Goal: Obtain resource: Obtain resource

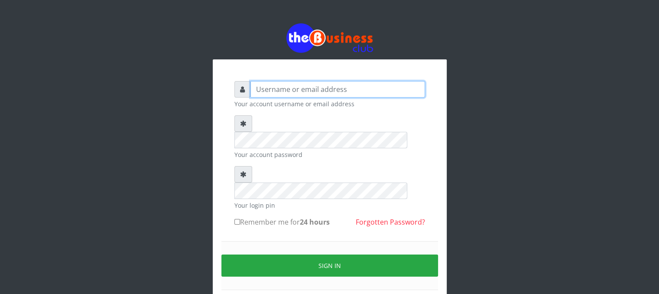
type input "Wisdomtelecom"
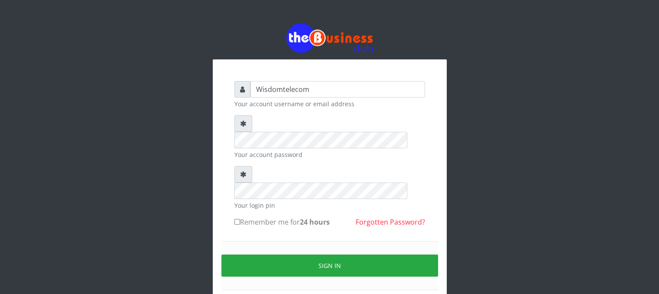
click at [236, 219] on input "Remember me for 24 hours" at bounding box center [237, 222] width 6 height 6
checkbox input "true"
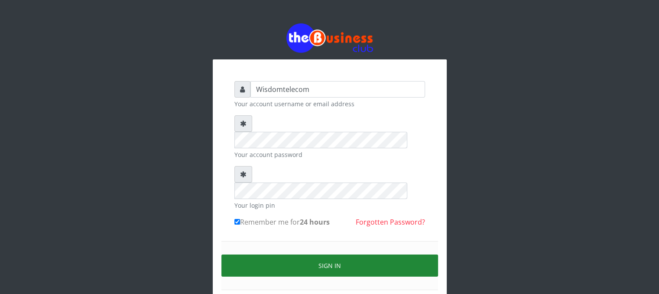
click at [255, 254] on button "Sign in" at bounding box center [329, 265] width 216 height 22
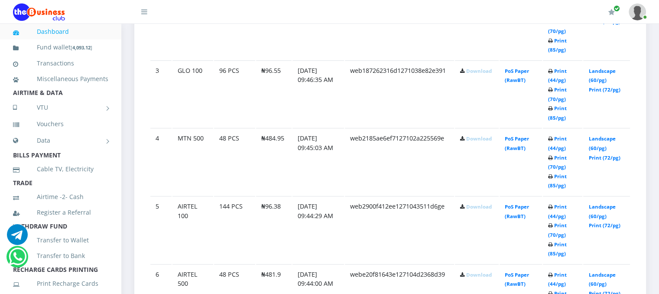
scroll to position [698, 0]
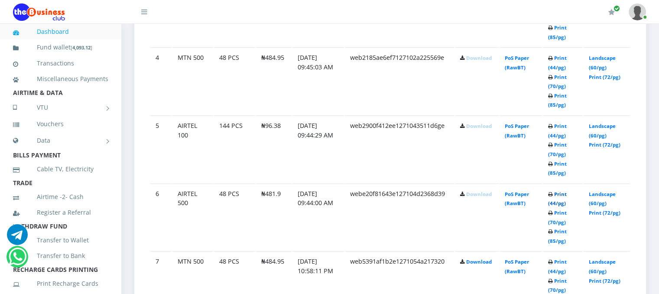
click at [548, 207] on link "Print (44/pg)" at bounding box center [557, 199] width 19 height 16
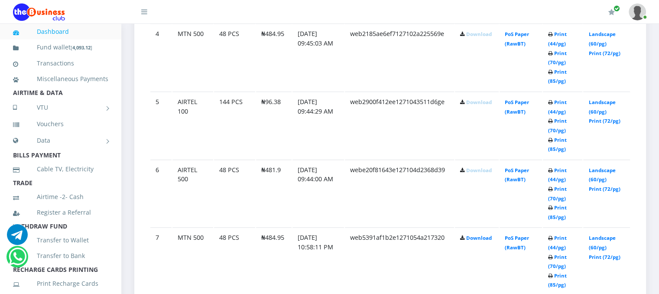
scroll to position [698, 0]
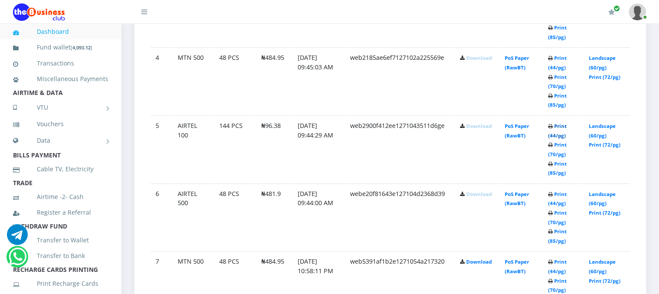
click at [553, 139] on link "Print (44/pg)" at bounding box center [557, 131] width 19 height 16
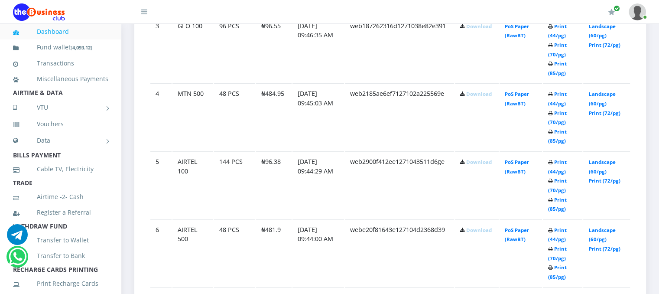
scroll to position [698, 0]
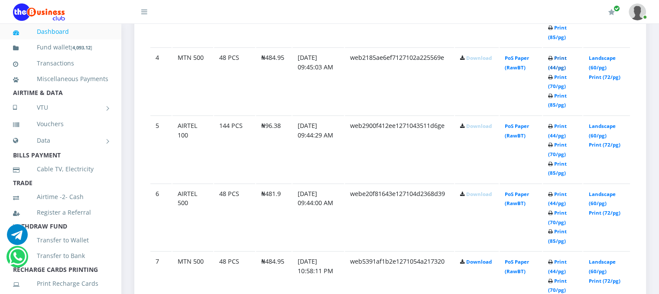
click at [550, 71] on link "Print (44/pg)" at bounding box center [557, 63] width 19 height 16
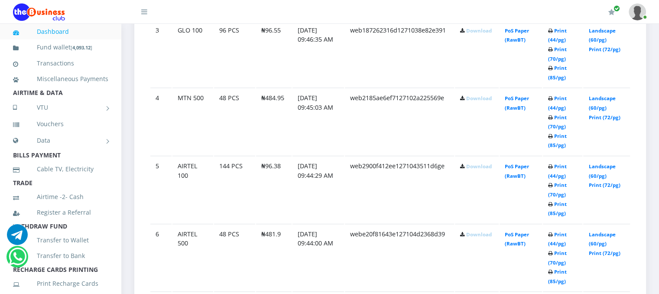
scroll to position [652, 0]
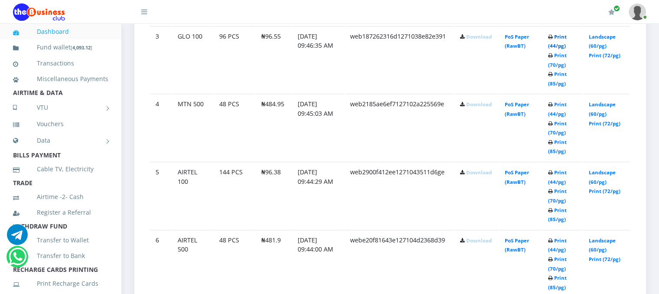
click at [553, 49] on link "Print (44/pg)" at bounding box center [557, 41] width 19 height 16
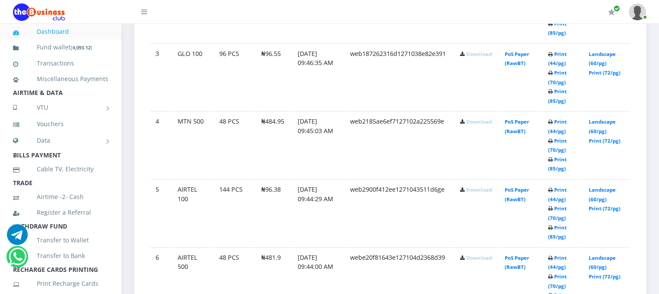
scroll to position [378, 0]
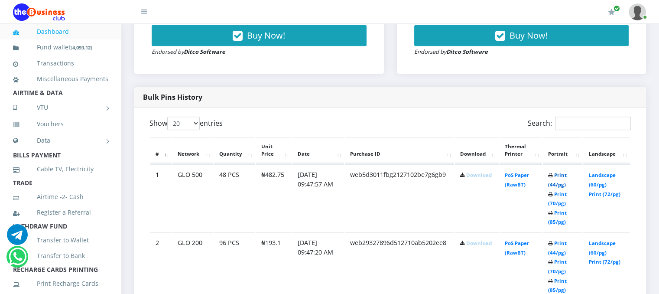
click at [550, 187] on link "Print (44/pg)" at bounding box center [557, 179] width 19 height 16
click at [248, 291] on td "96 PCS" at bounding box center [234, 265] width 41 height 67
